Goal: Information Seeking & Learning: Learn about a topic

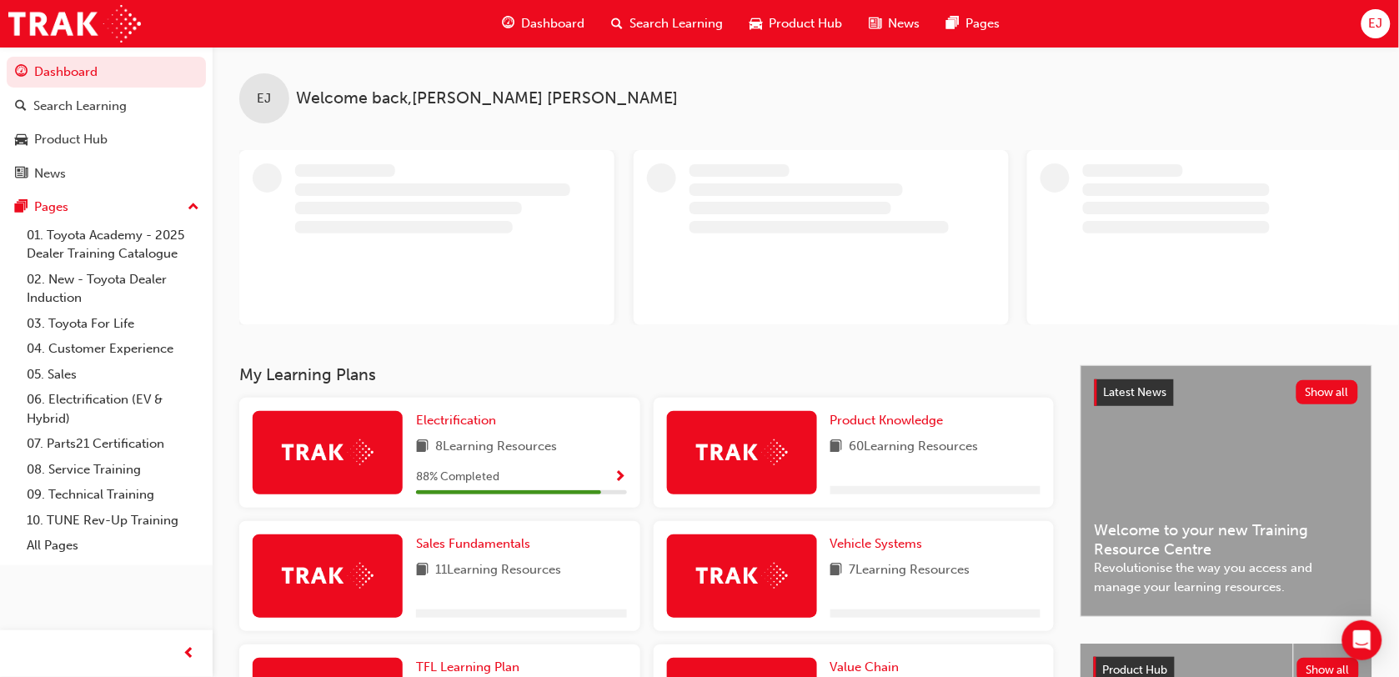
click at [663, 27] on span "Search Learning" at bounding box center [676, 23] width 93 height 19
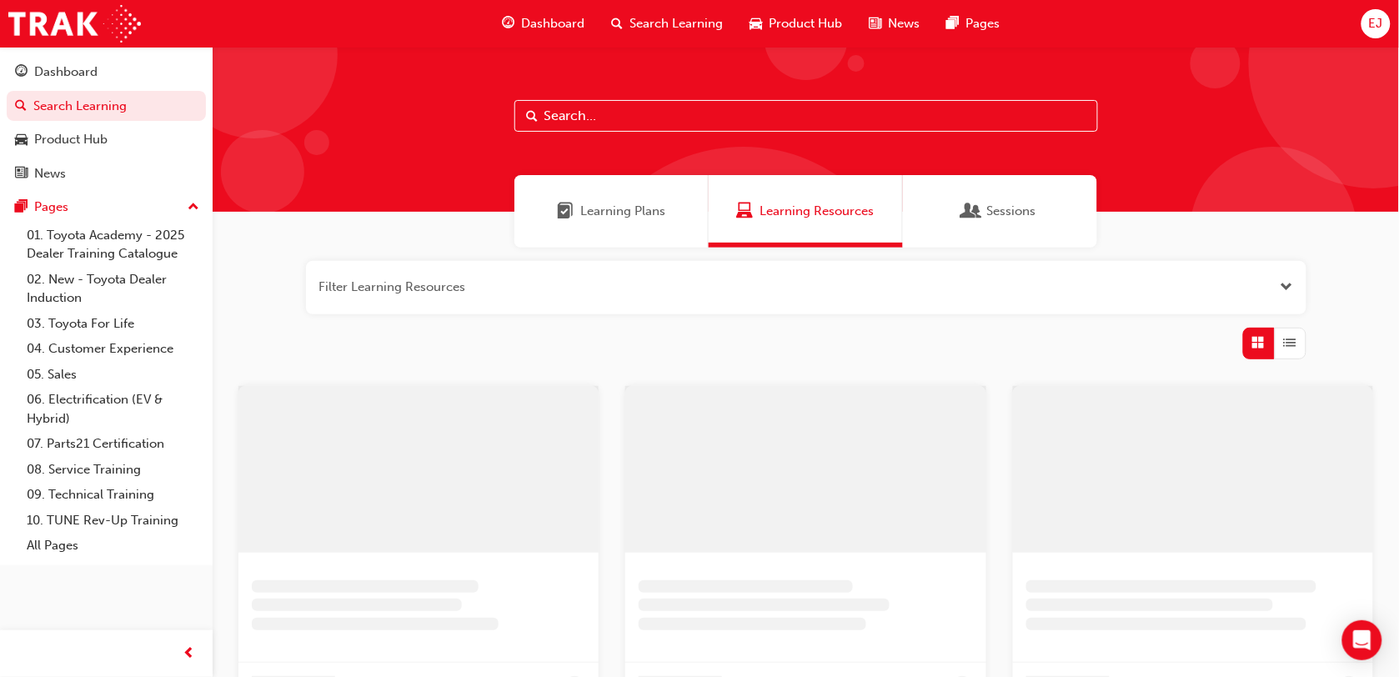
click at [609, 127] on input "text" at bounding box center [805, 116] width 583 height 32
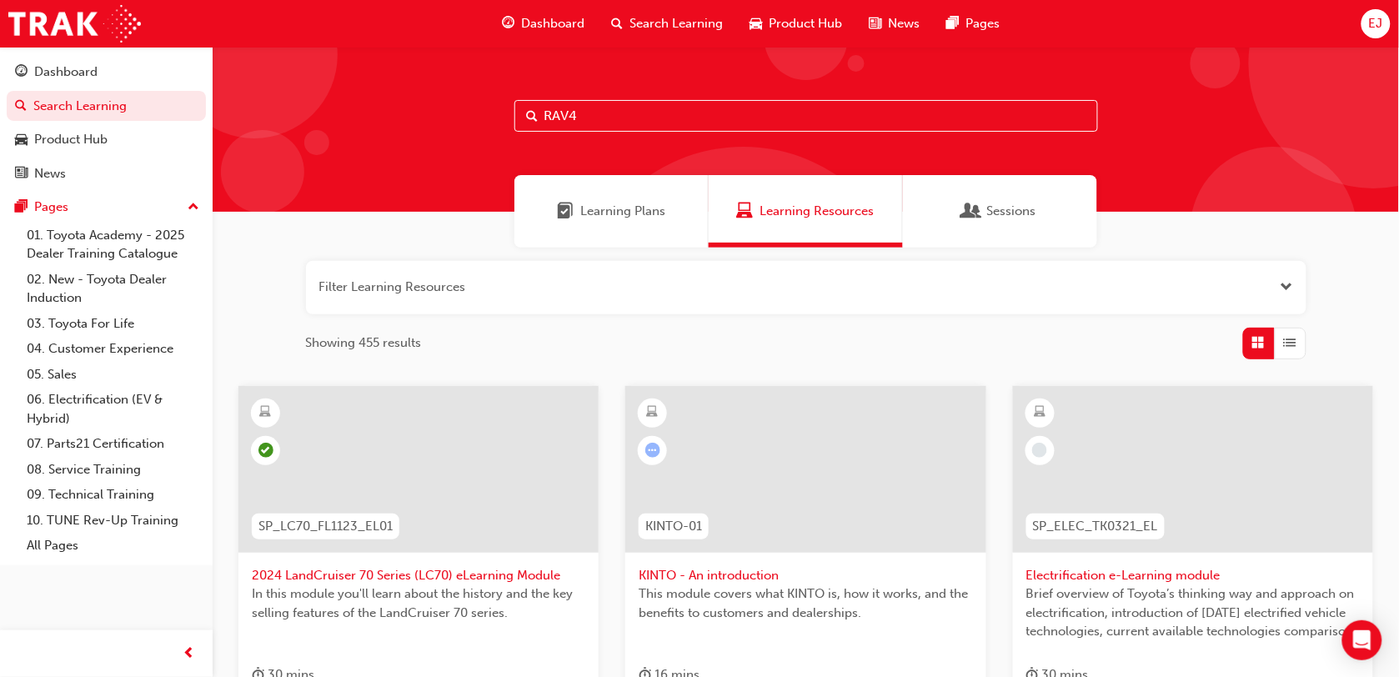
type input "RAV4"
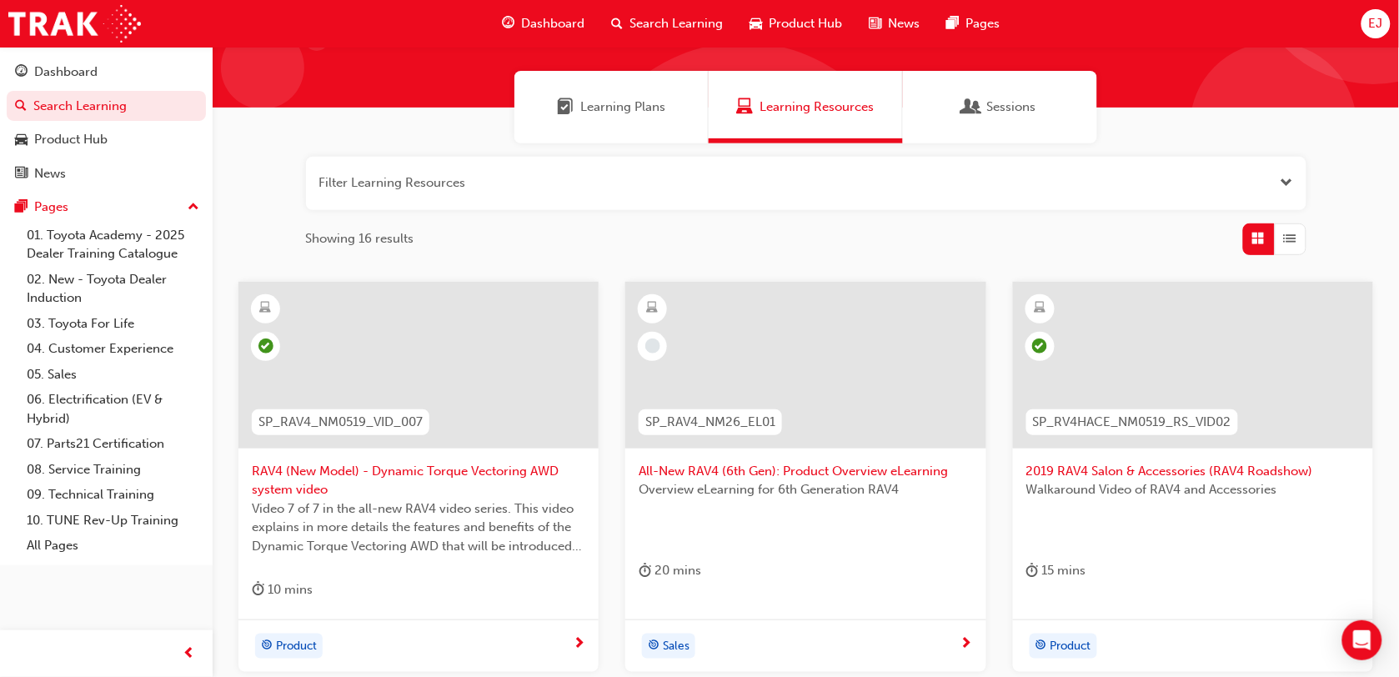
scroll to position [208, 0]
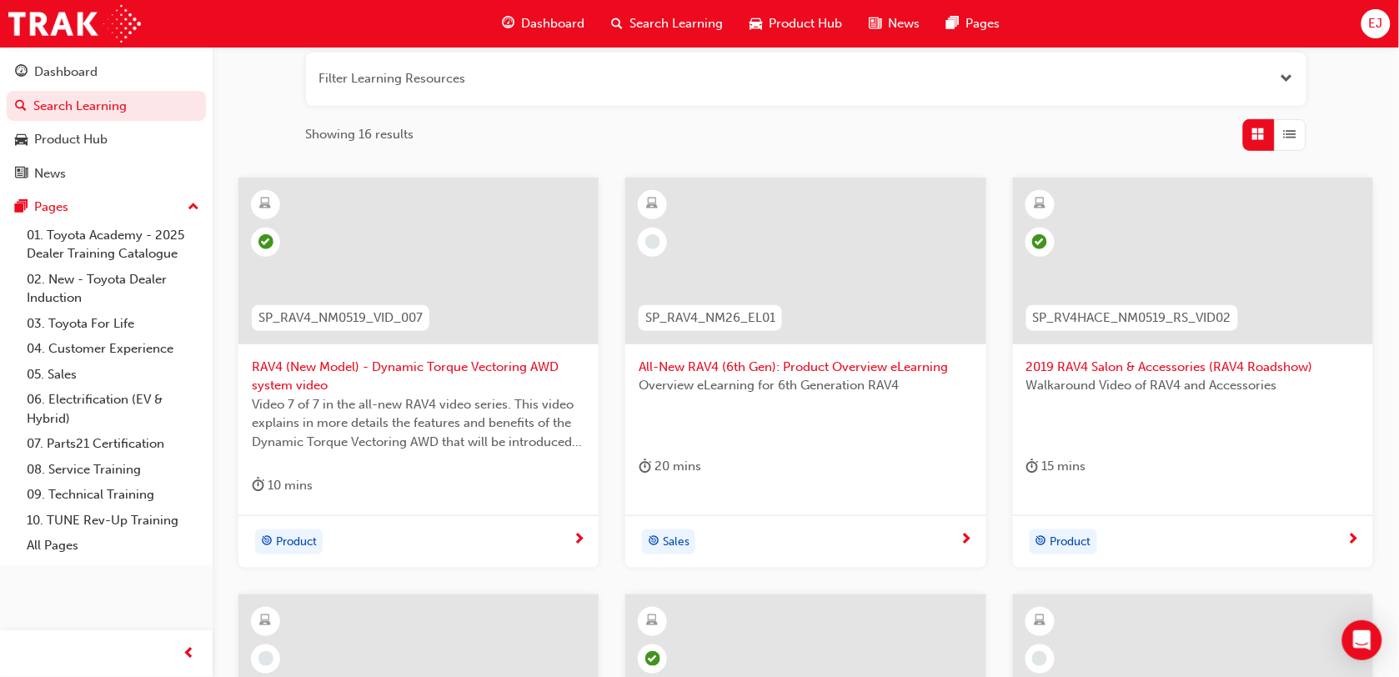
click at [765, 372] on span "All-New RAV4 (6th Gen): Product Overview eLearning" at bounding box center [804, 367] width 333 height 19
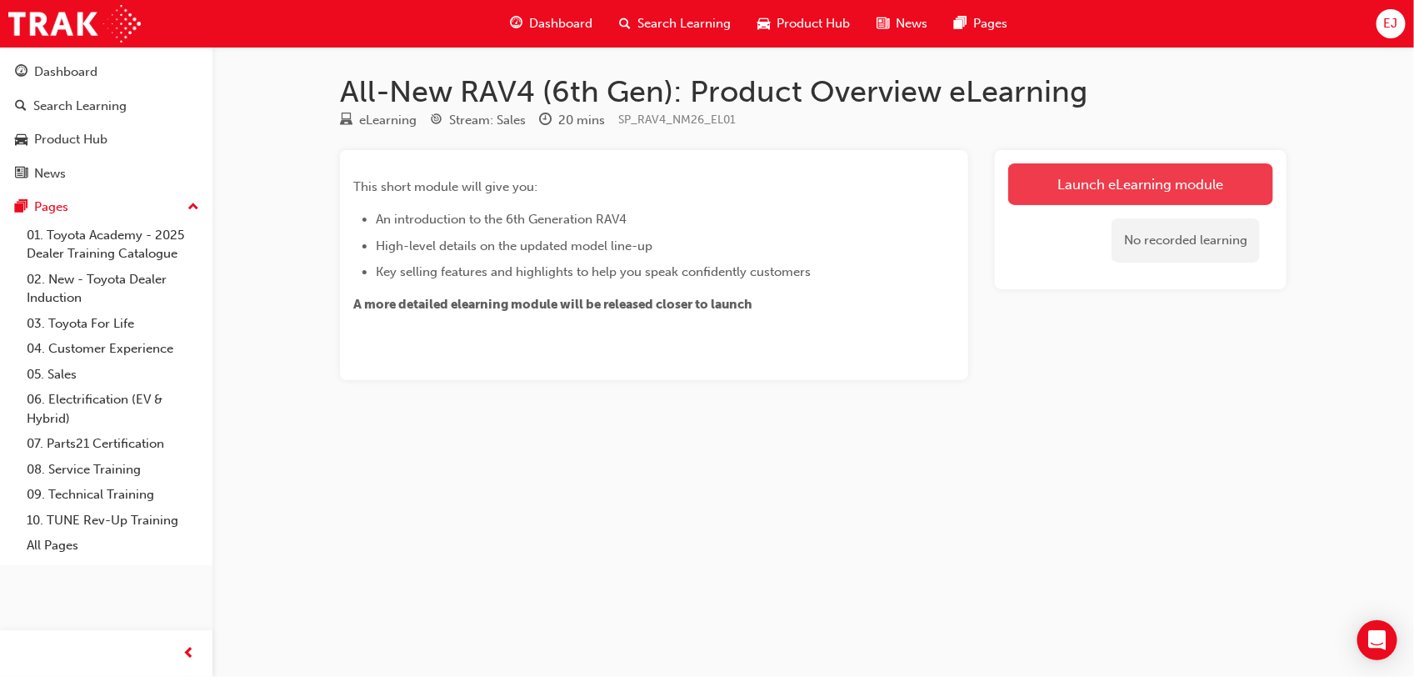
click at [1102, 181] on link "Launch eLearning module" at bounding box center [1141, 184] width 265 height 42
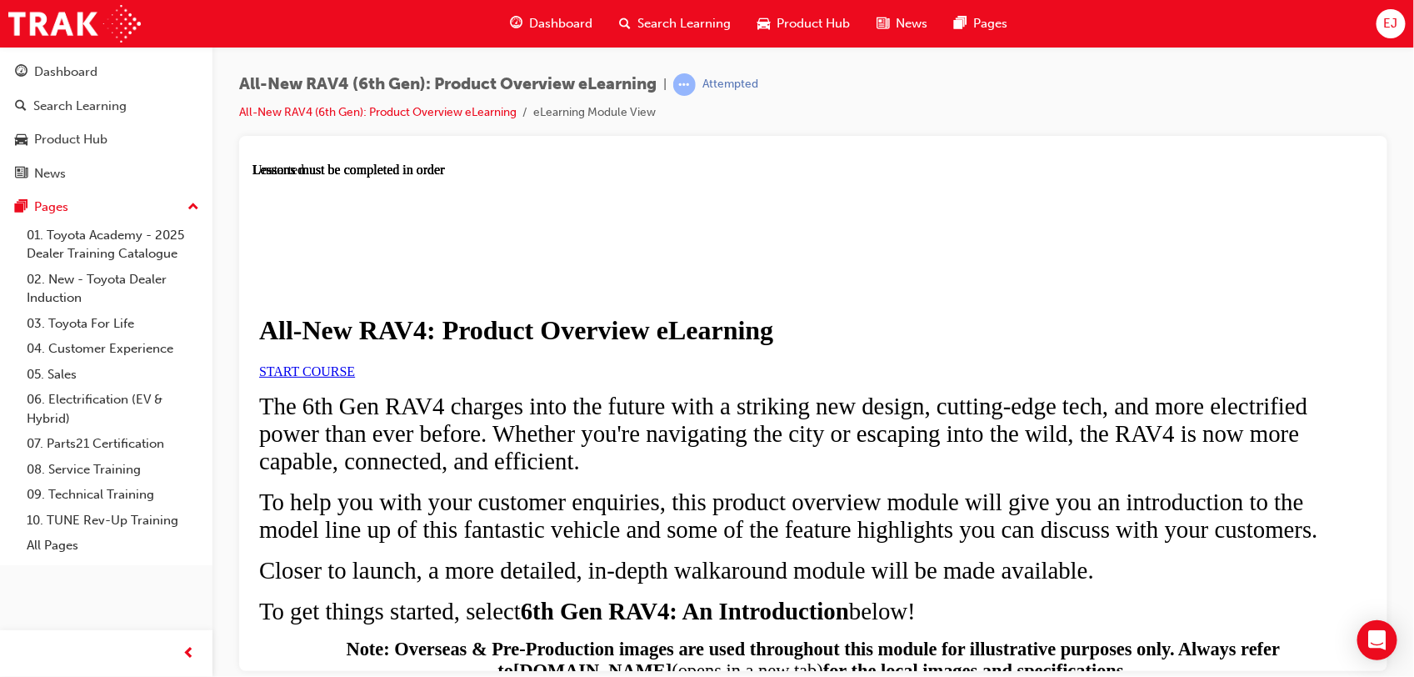
click at [354, 378] on span "START COURSE" at bounding box center [306, 370] width 96 height 14
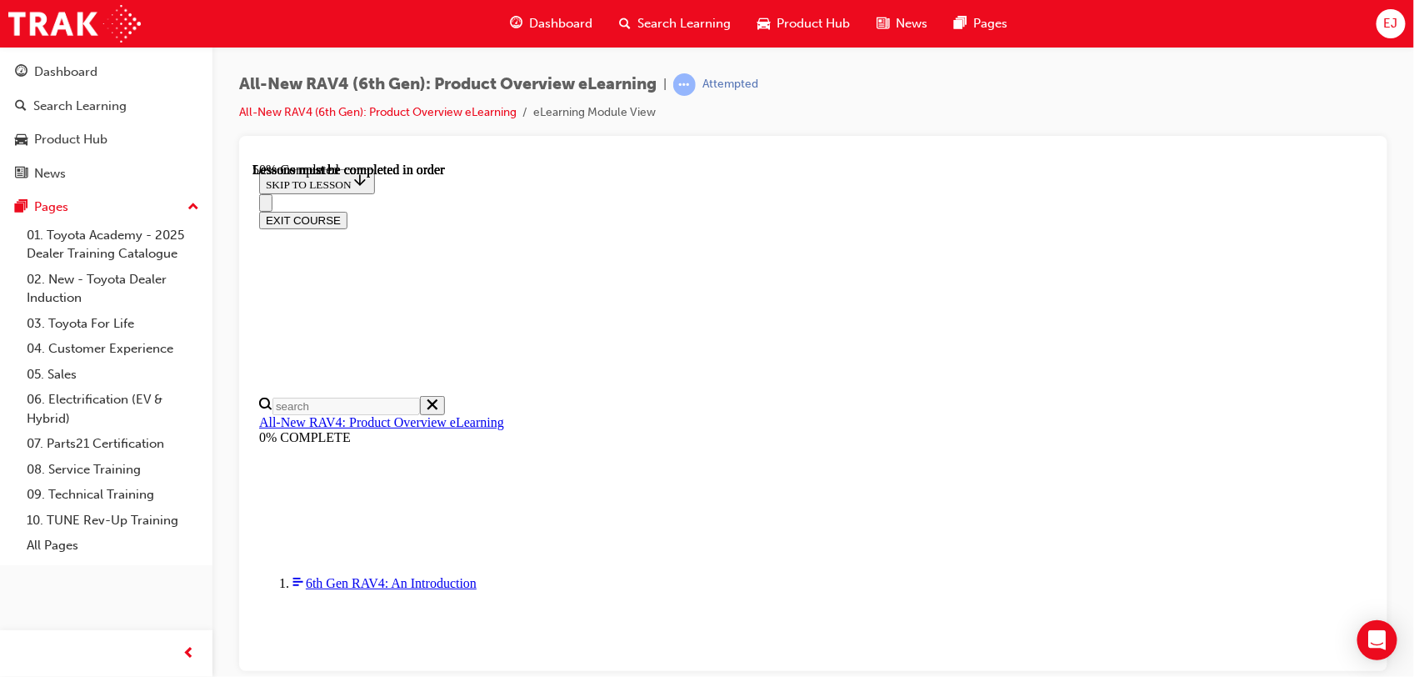
scroll to position [1517, 0]
drag, startPoint x: 809, startPoint y: 369, endPoint x: 818, endPoint y: 369, distance: 9.2
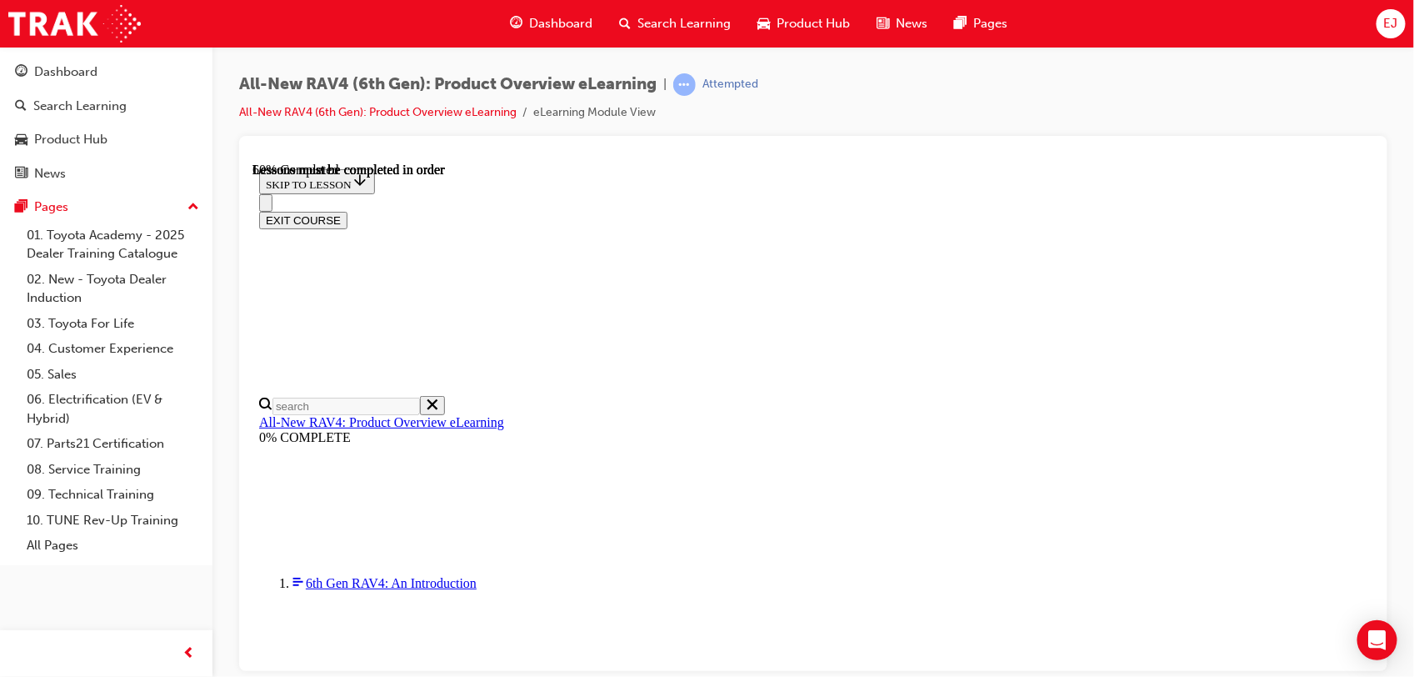
scroll to position [1601, 0]
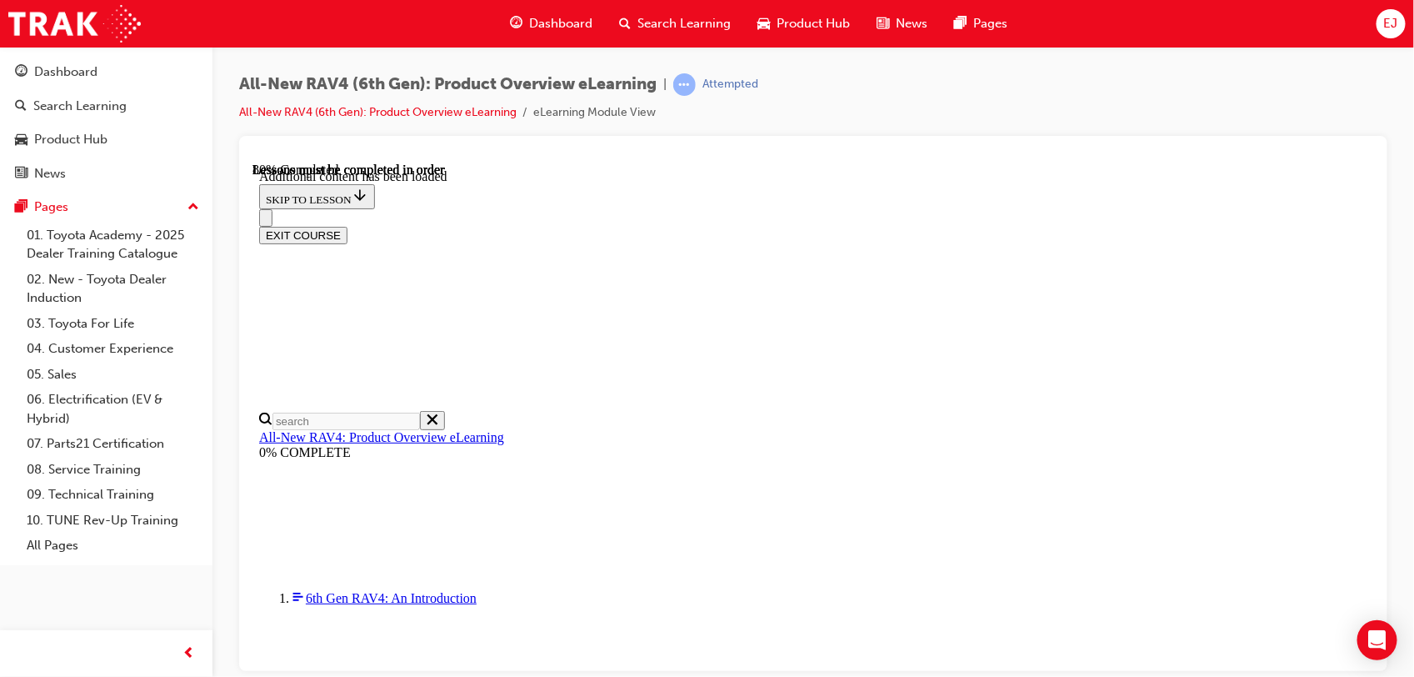
scroll to position [2036, 0]
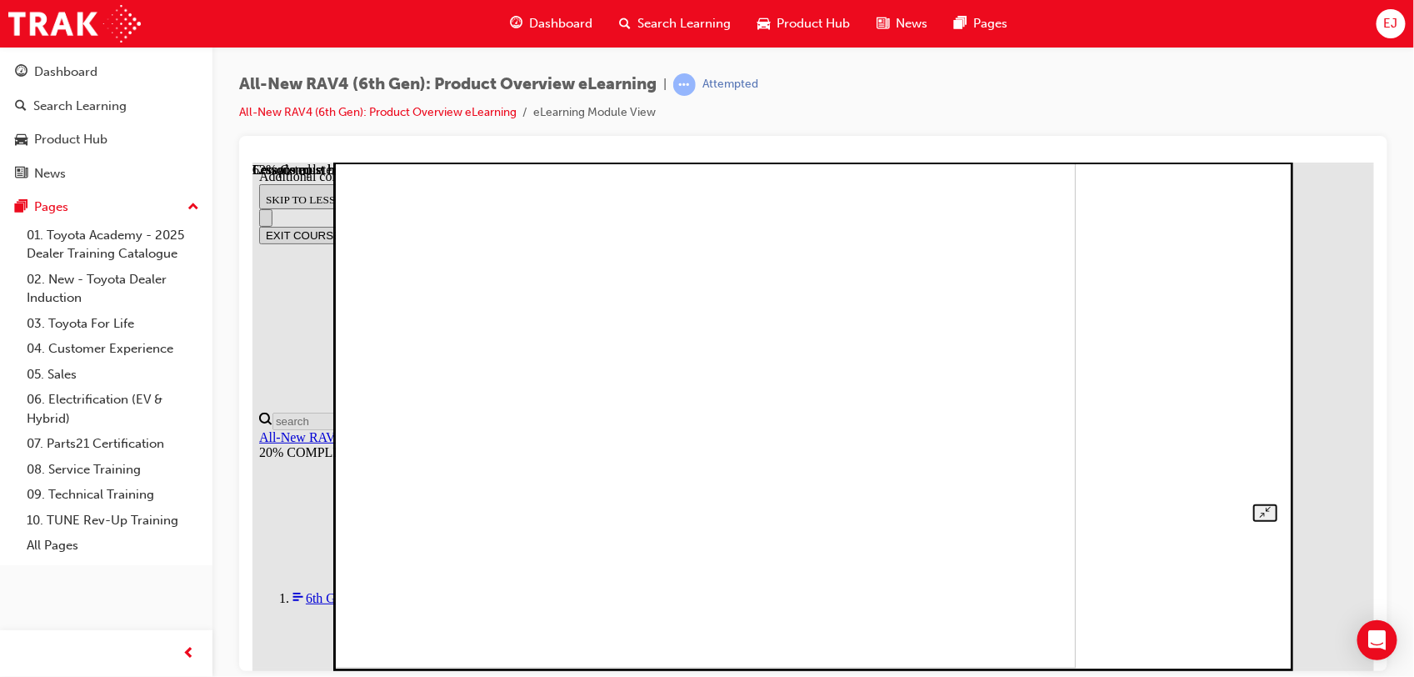
click at [1074, 390] on img at bounding box center [623, 413] width 904 height 508
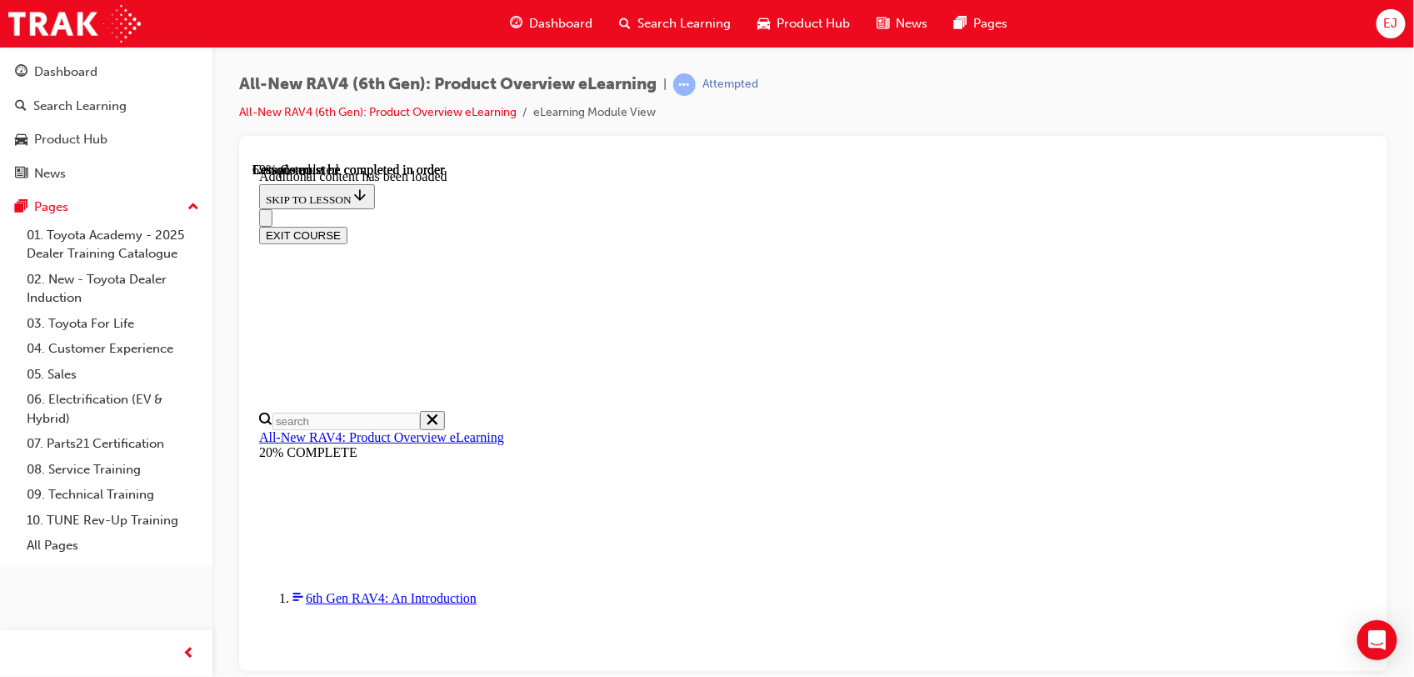
scroll to position [1669, 28]
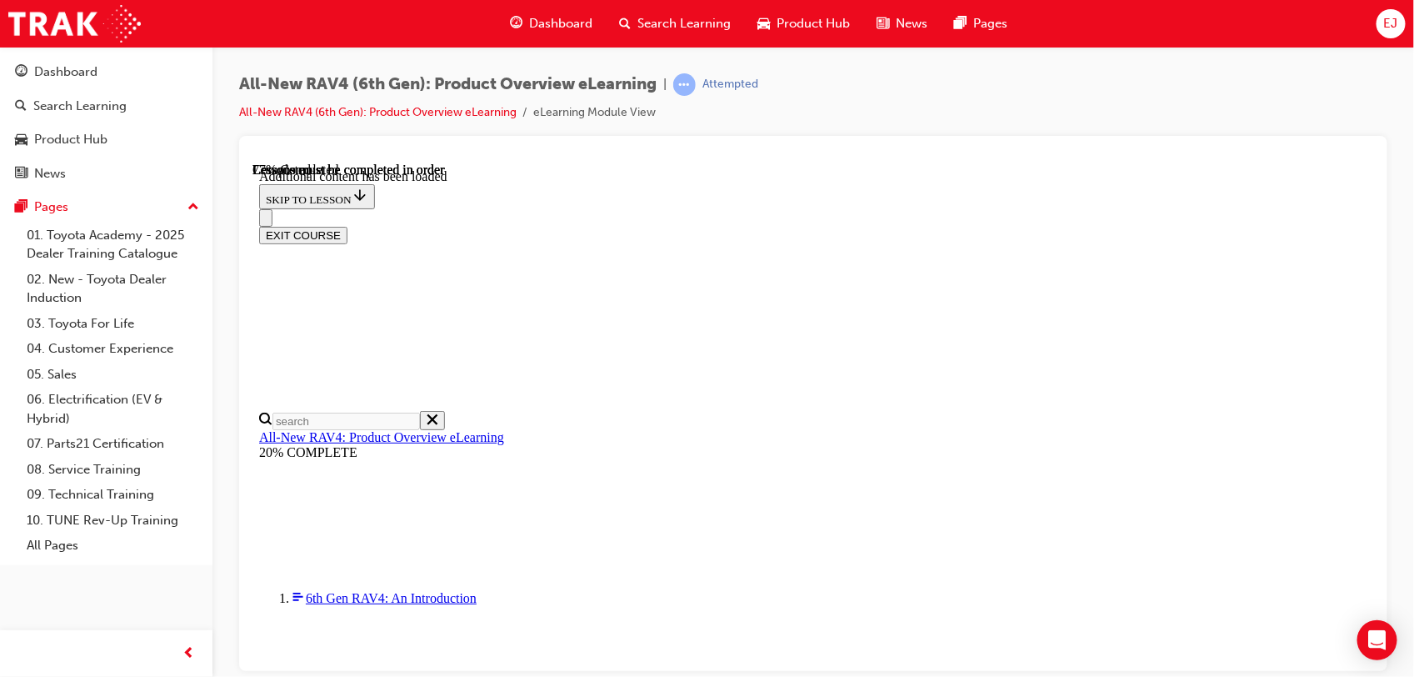
scroll to position [2399, 0]
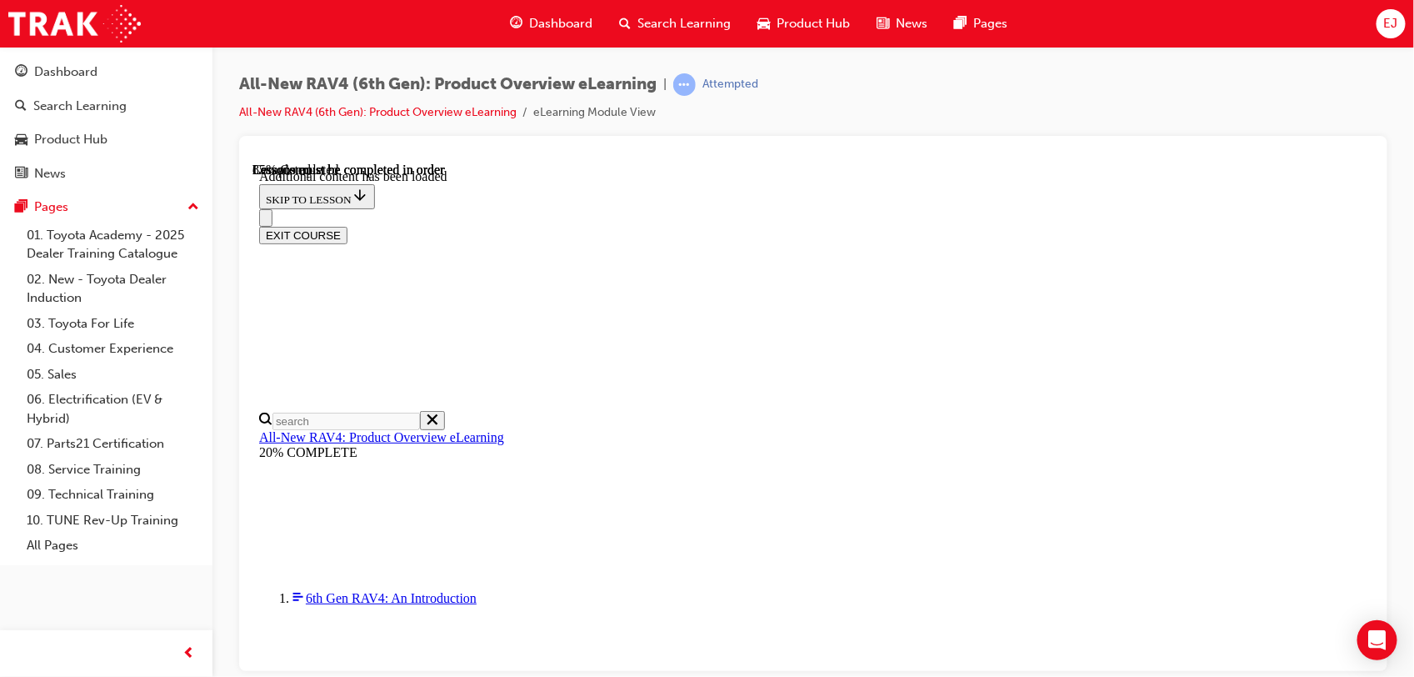
drag, startPoint x: 1071, startPoint y: 226, endPoint x: 977, endPoint y: 326, distance: 137.4
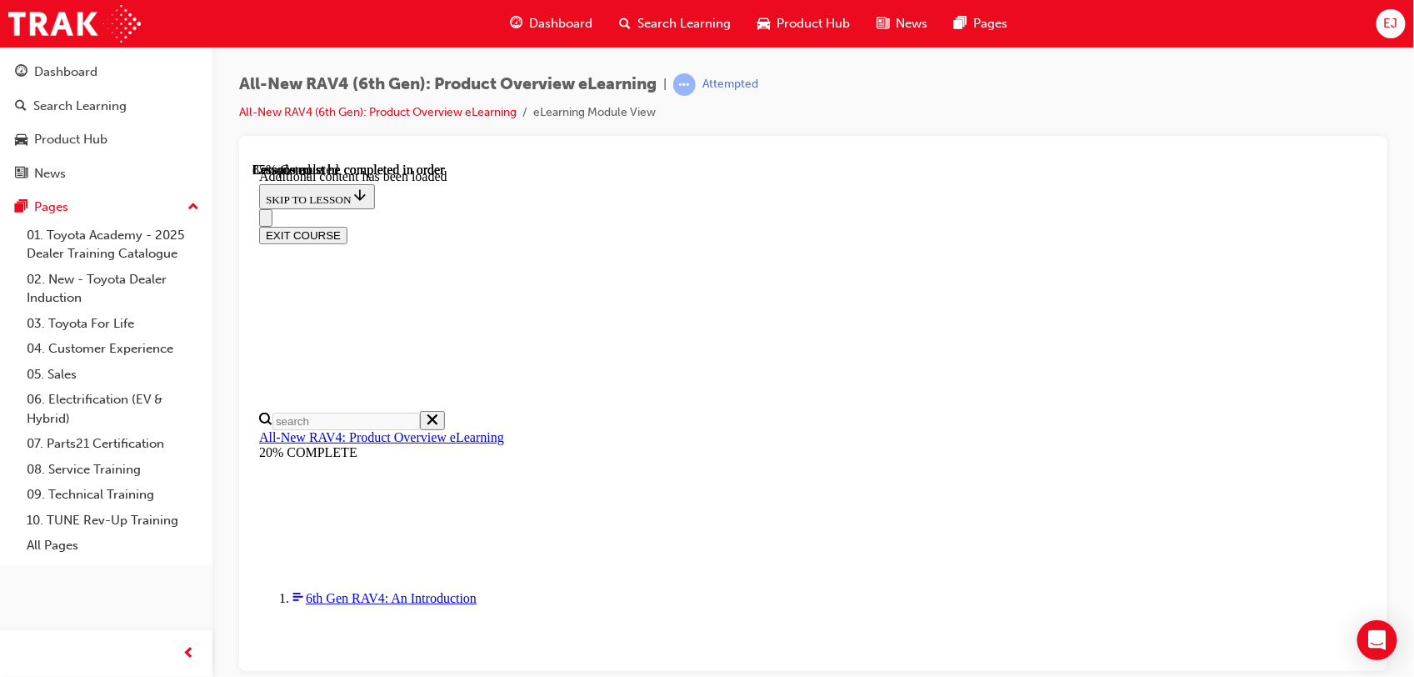
scroll to position [2674, 28]
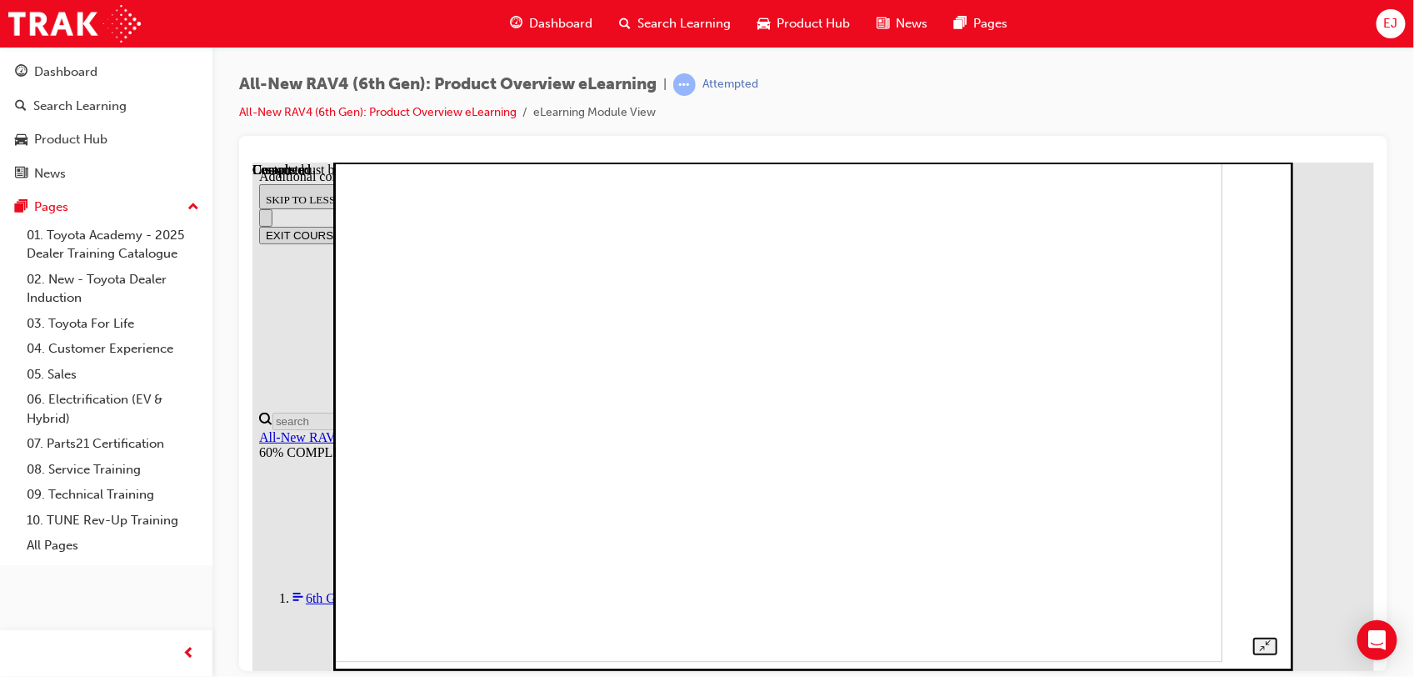
click at [1214, 428] on img at bounding box center [770, 407] width 904 height 508
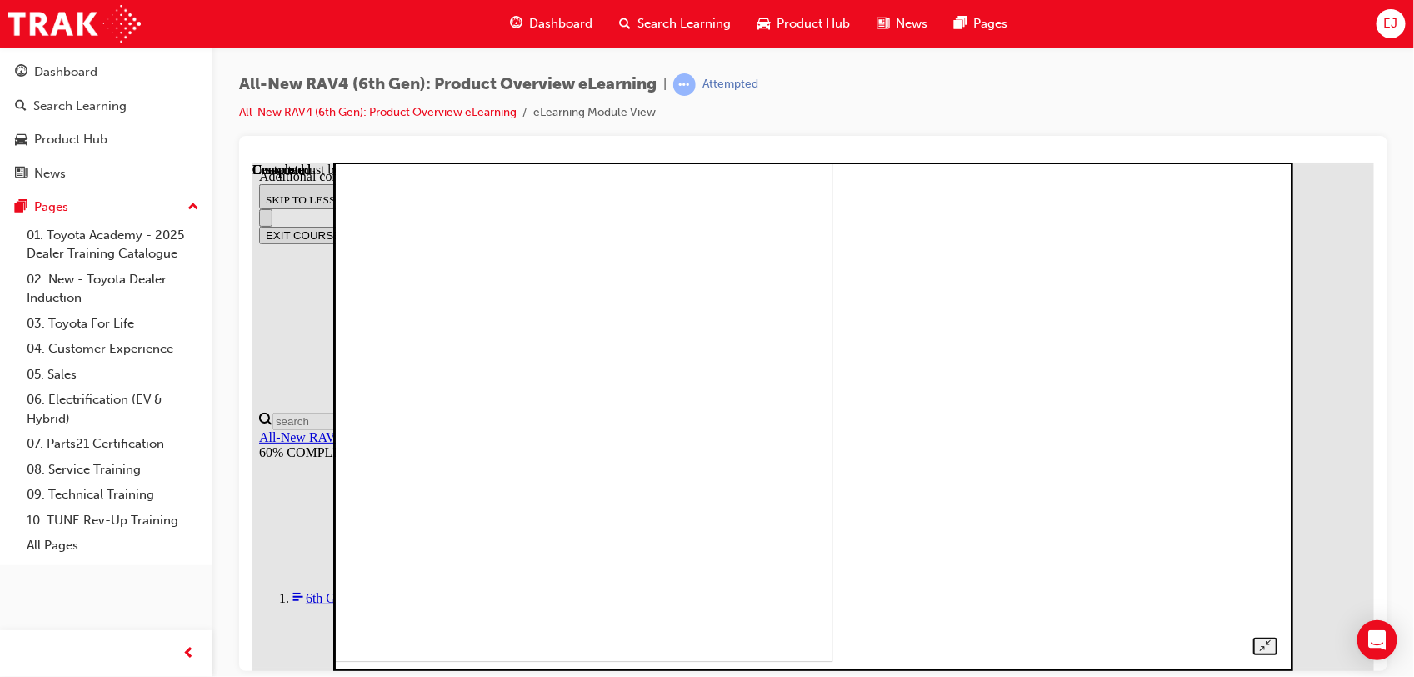
click at [832, 417] on img at bounding box center [380, 407] width 904 height 508
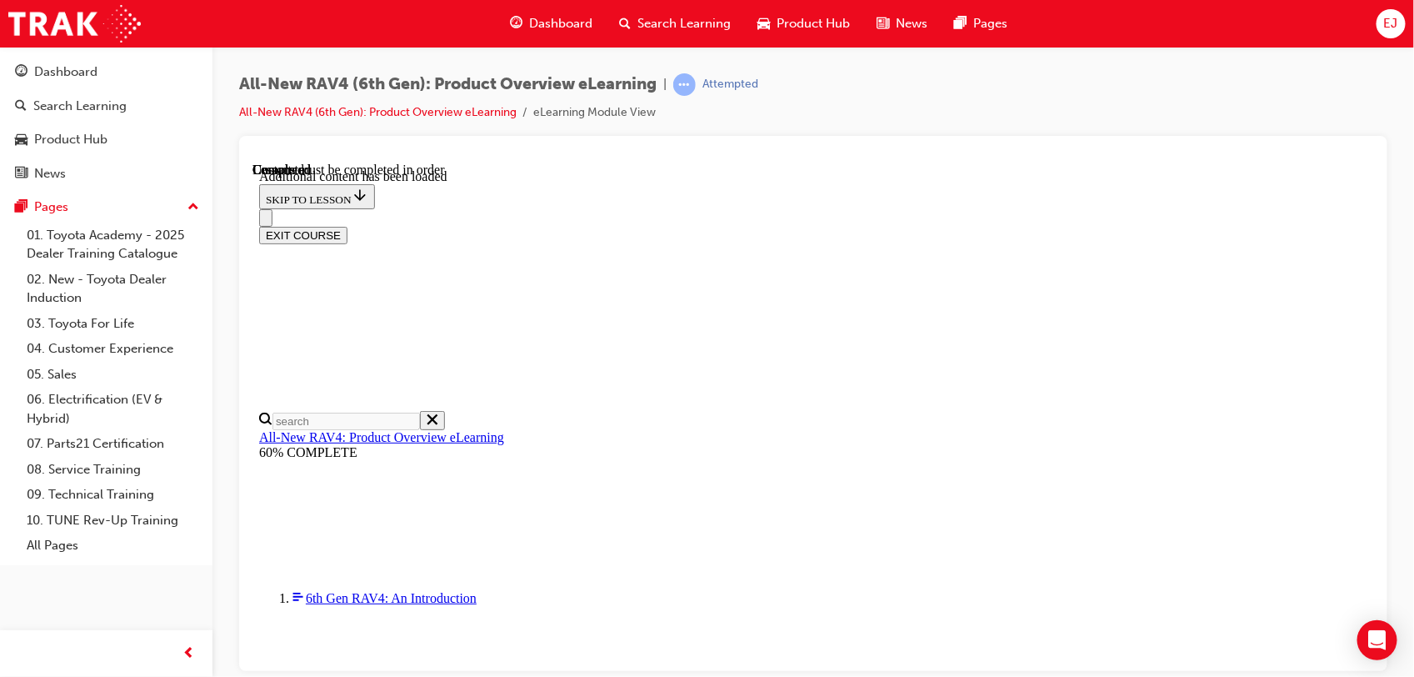
scroll to position [1282, 0]
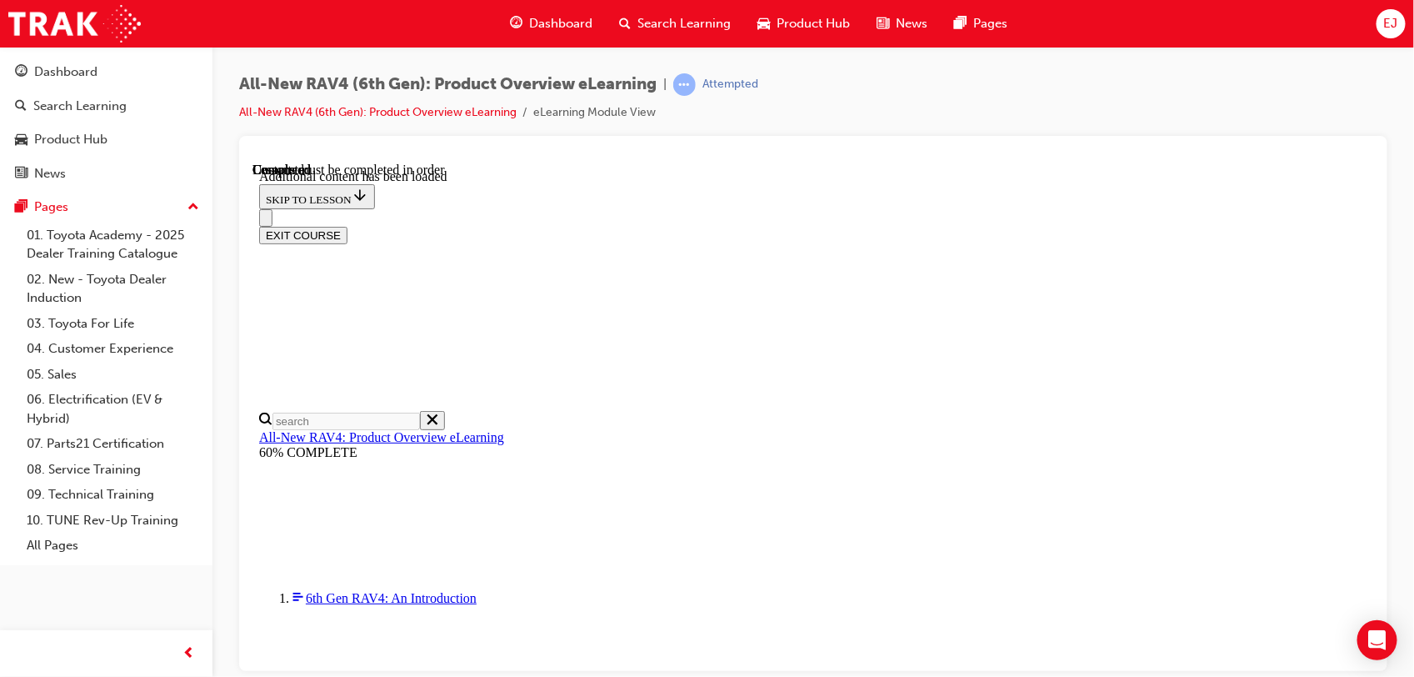
radio input "true"
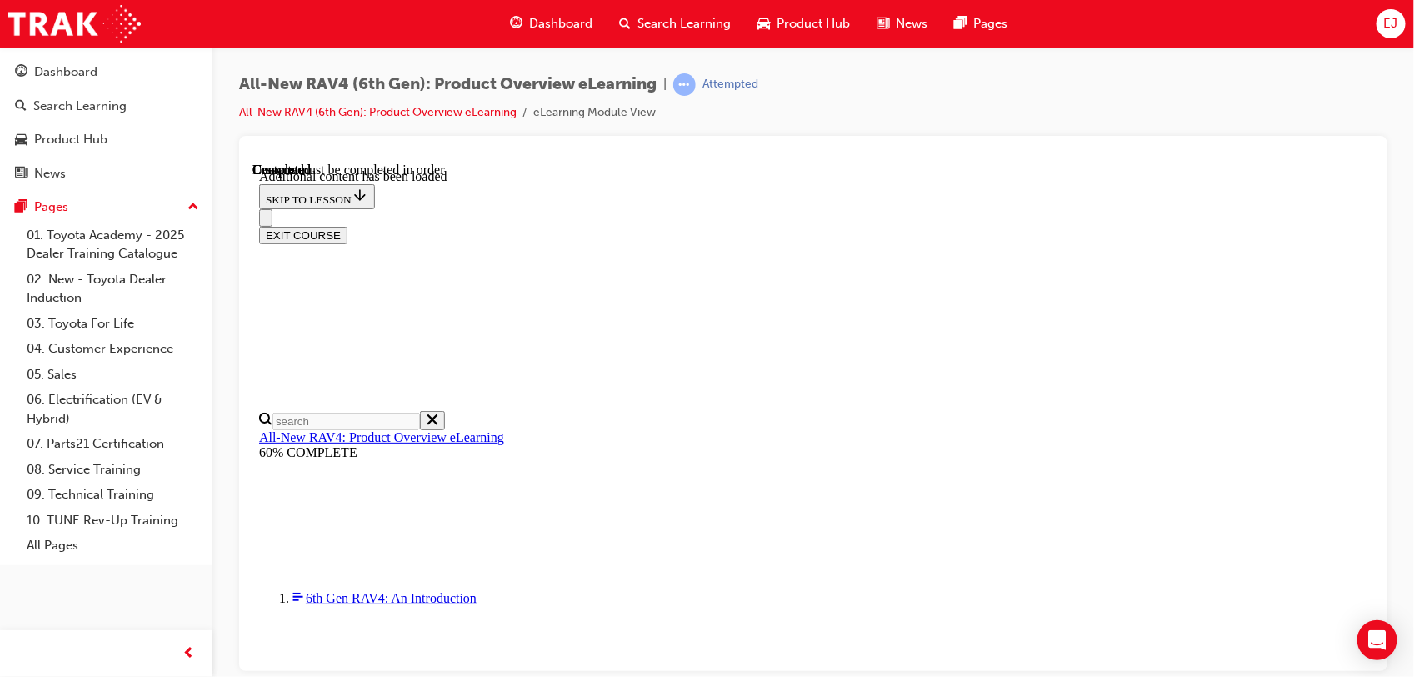
radio input "true"
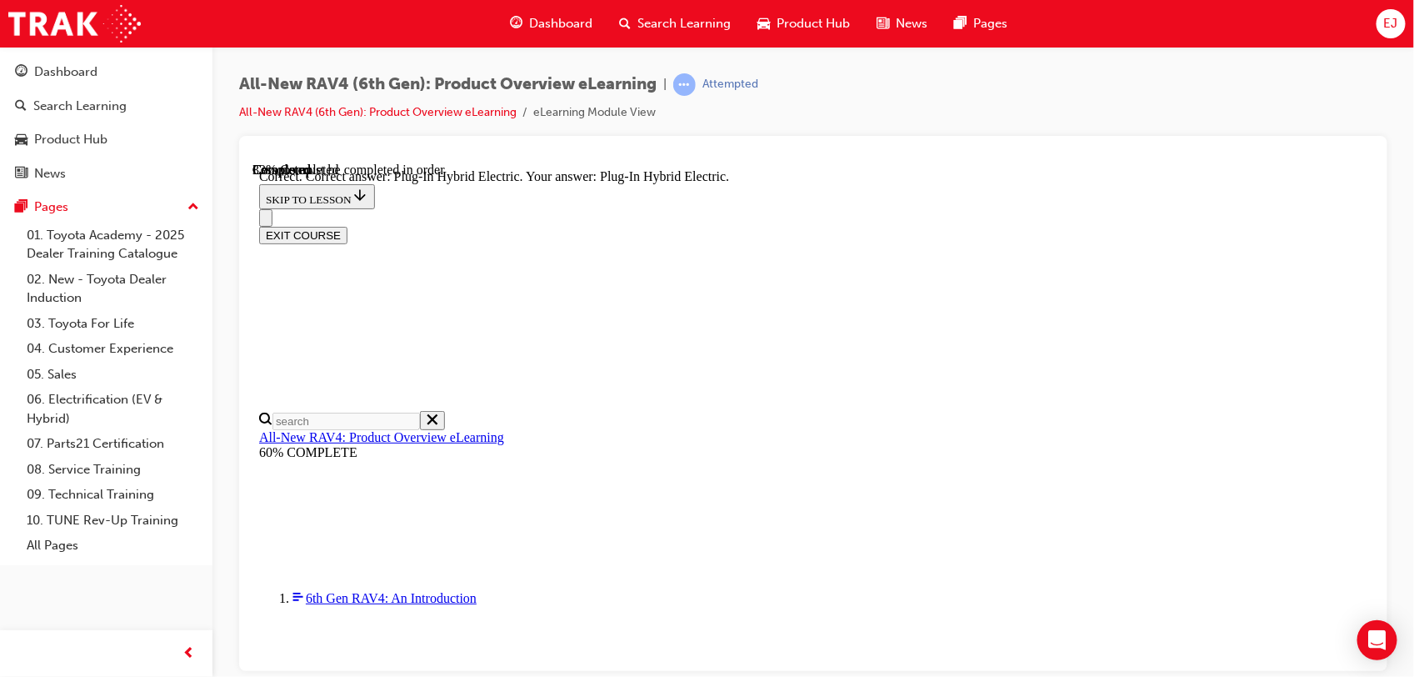
radio input "true"
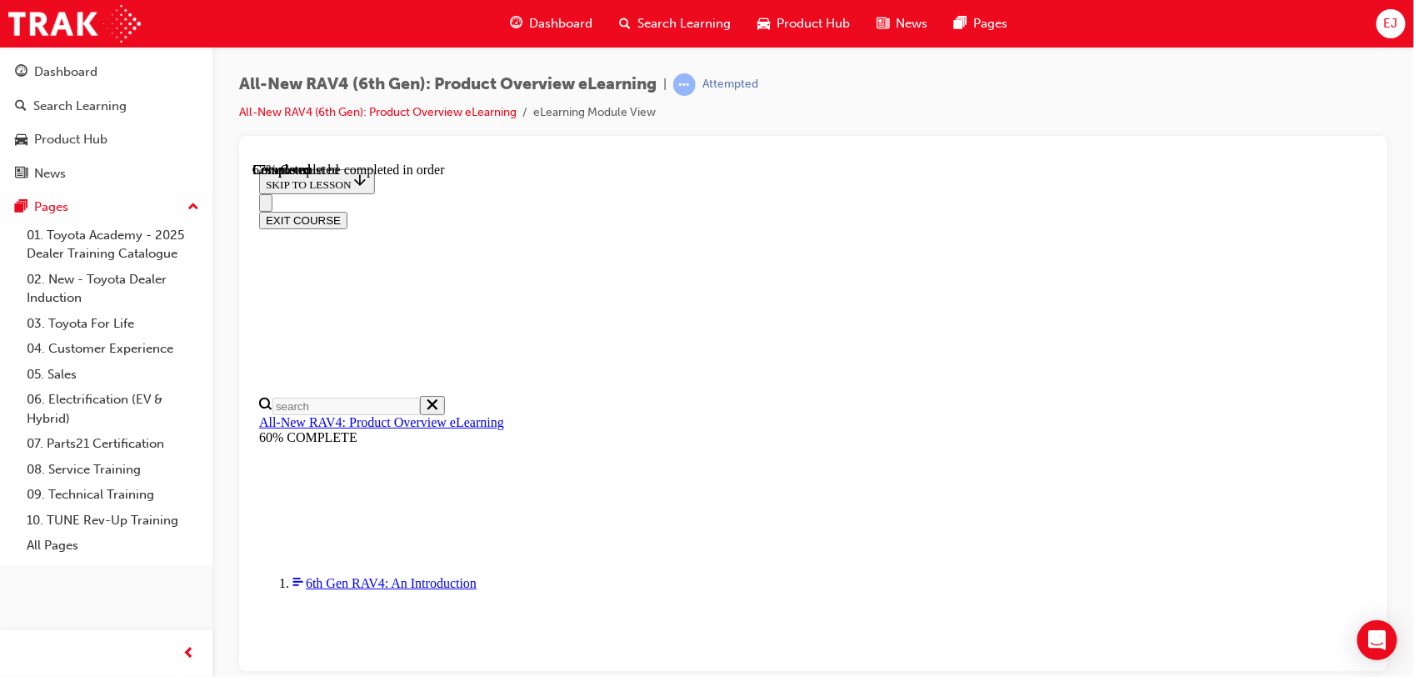
scroll to position [608, 0]
checkbox input "true"
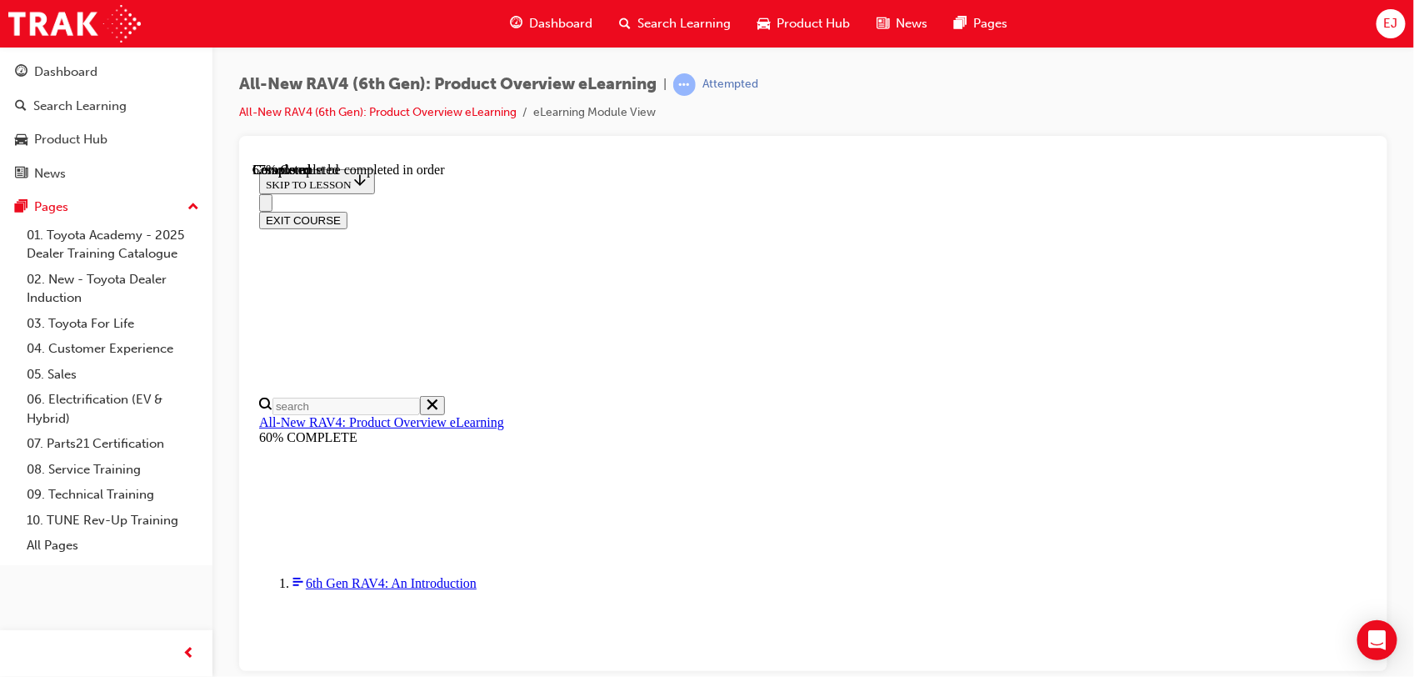
checkbox input "true"
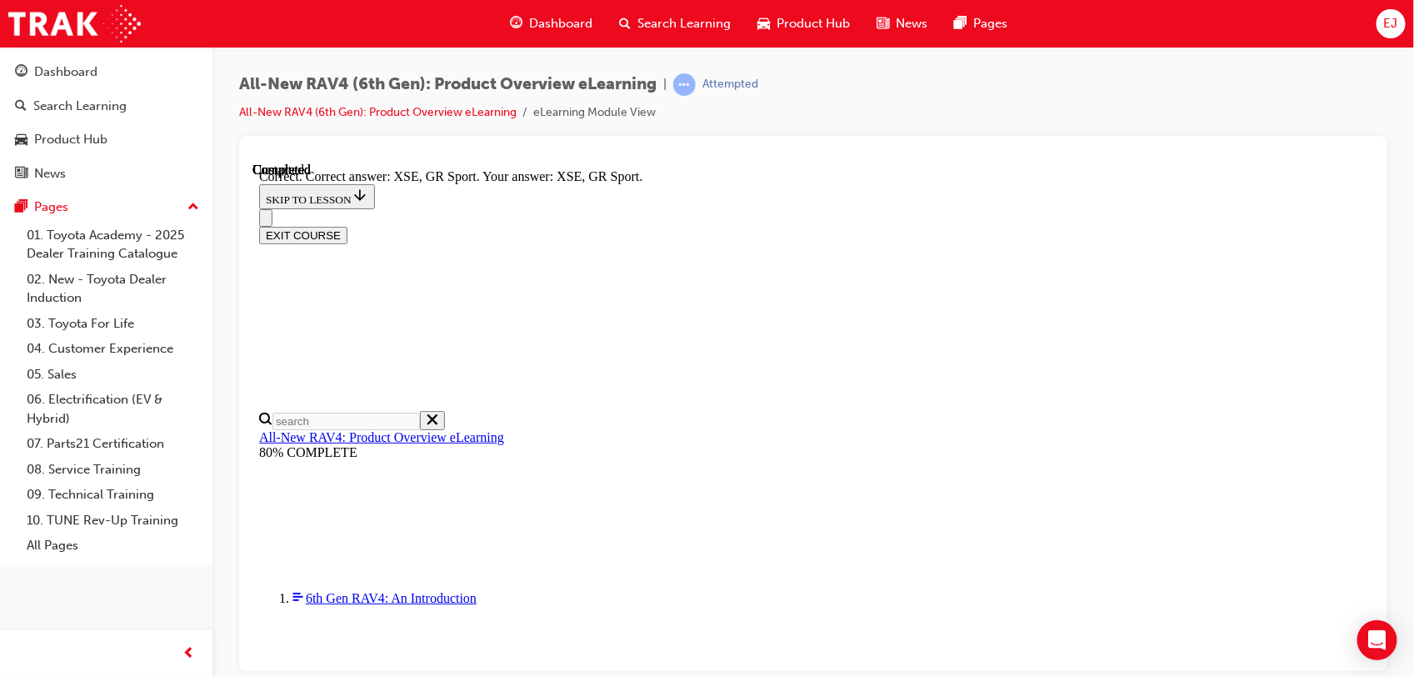
scroll to position [710, 0]
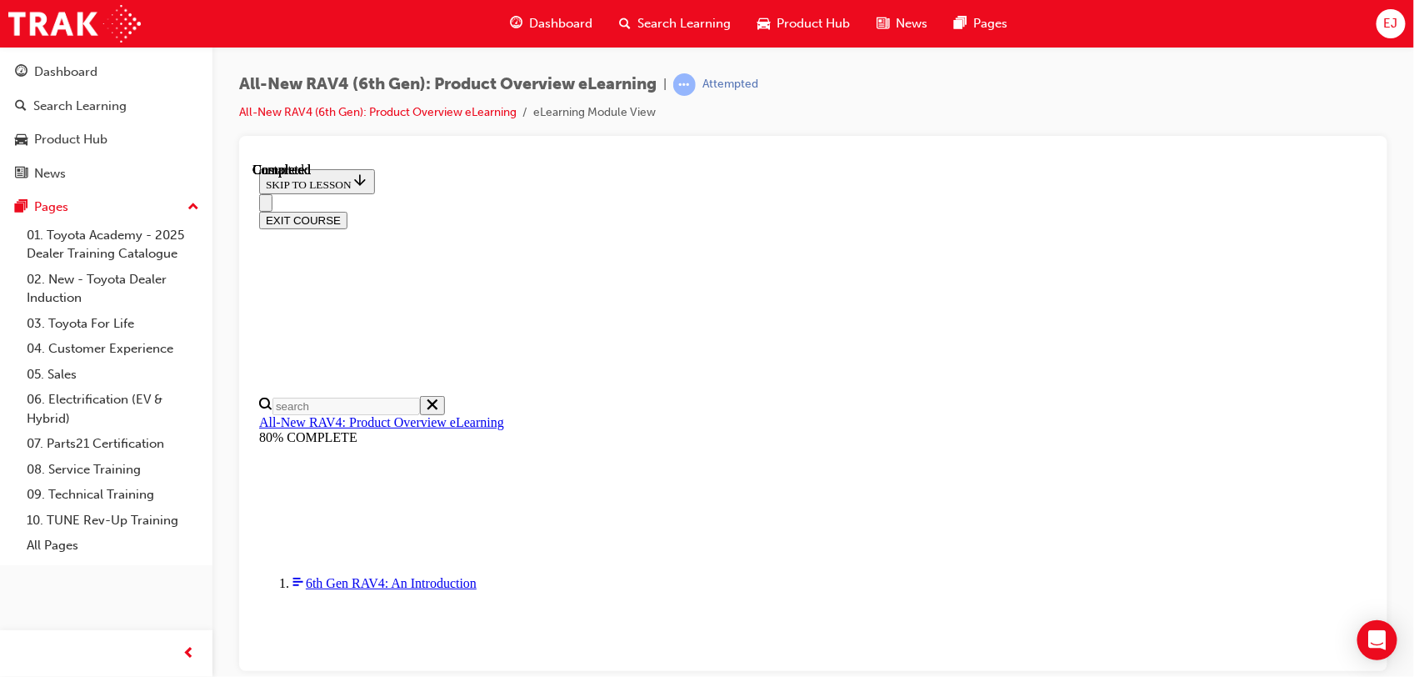
scroll to position [408, 0]
click at [347, 211] on button "EXIT COURSE" at bounding box center [302, 220] width 88 height 18
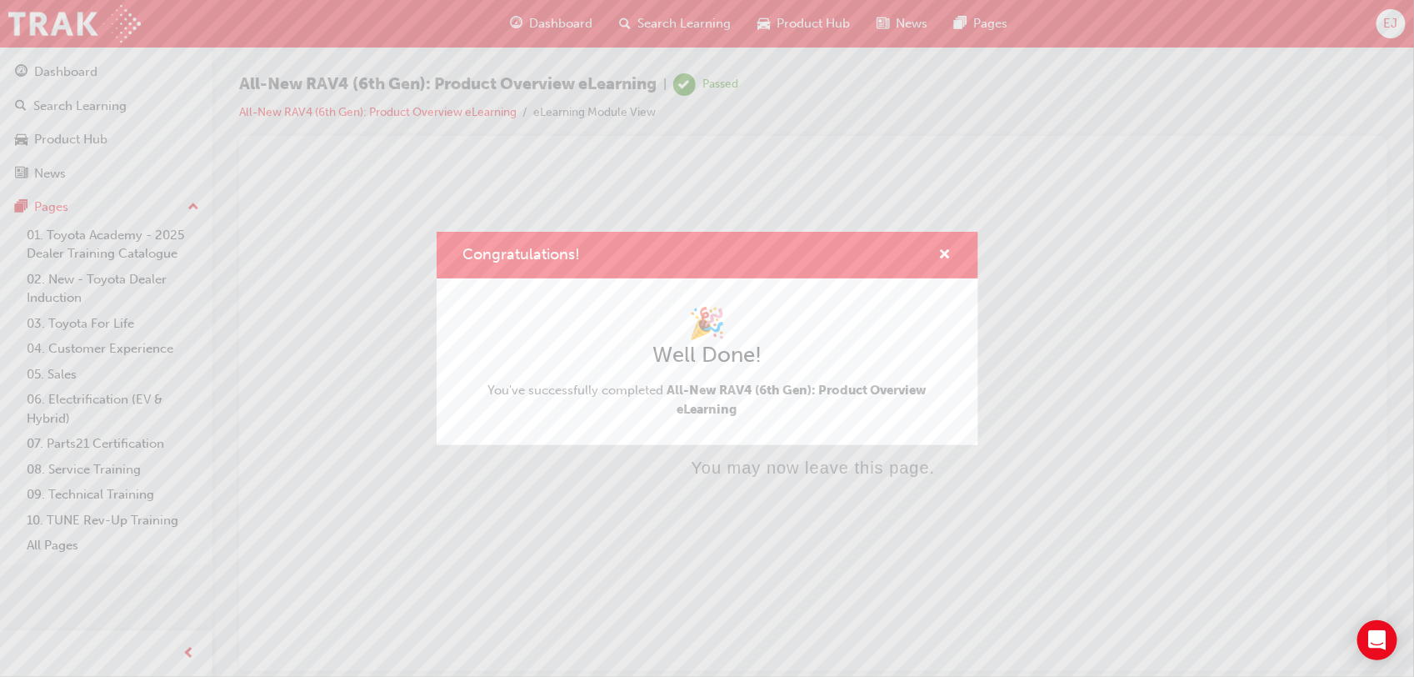
scroll to position [0, 0]
click at [952, 244] on div "Congratulations!" at bounding box center [708, 256] width 542 height 48
click at [948, 254] on span "cross-icon" at bounding box center [945, 255] width 13 height 15
